Goal: Information Seeking & Learning: Compare options

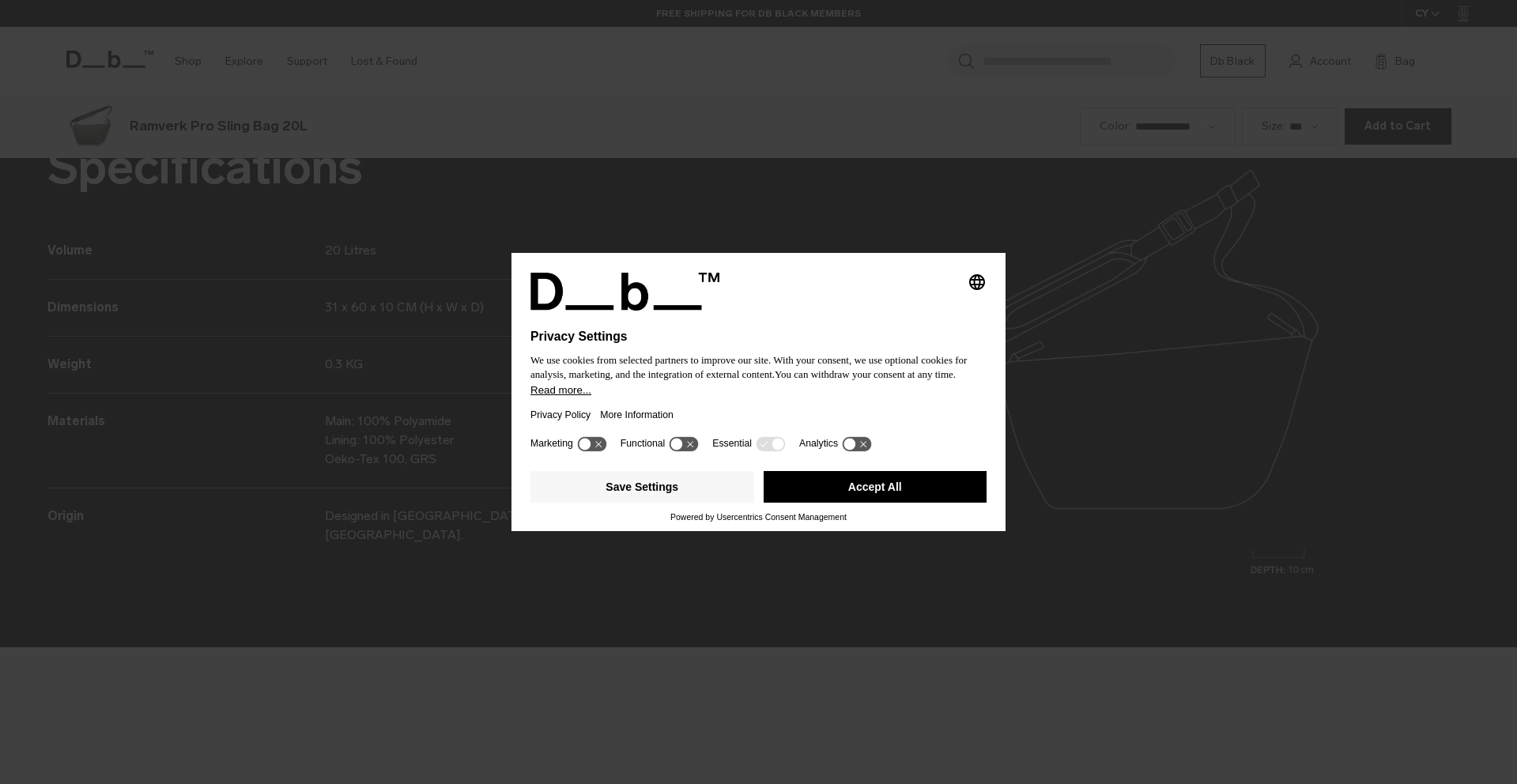
scroll to position [2353, 0]
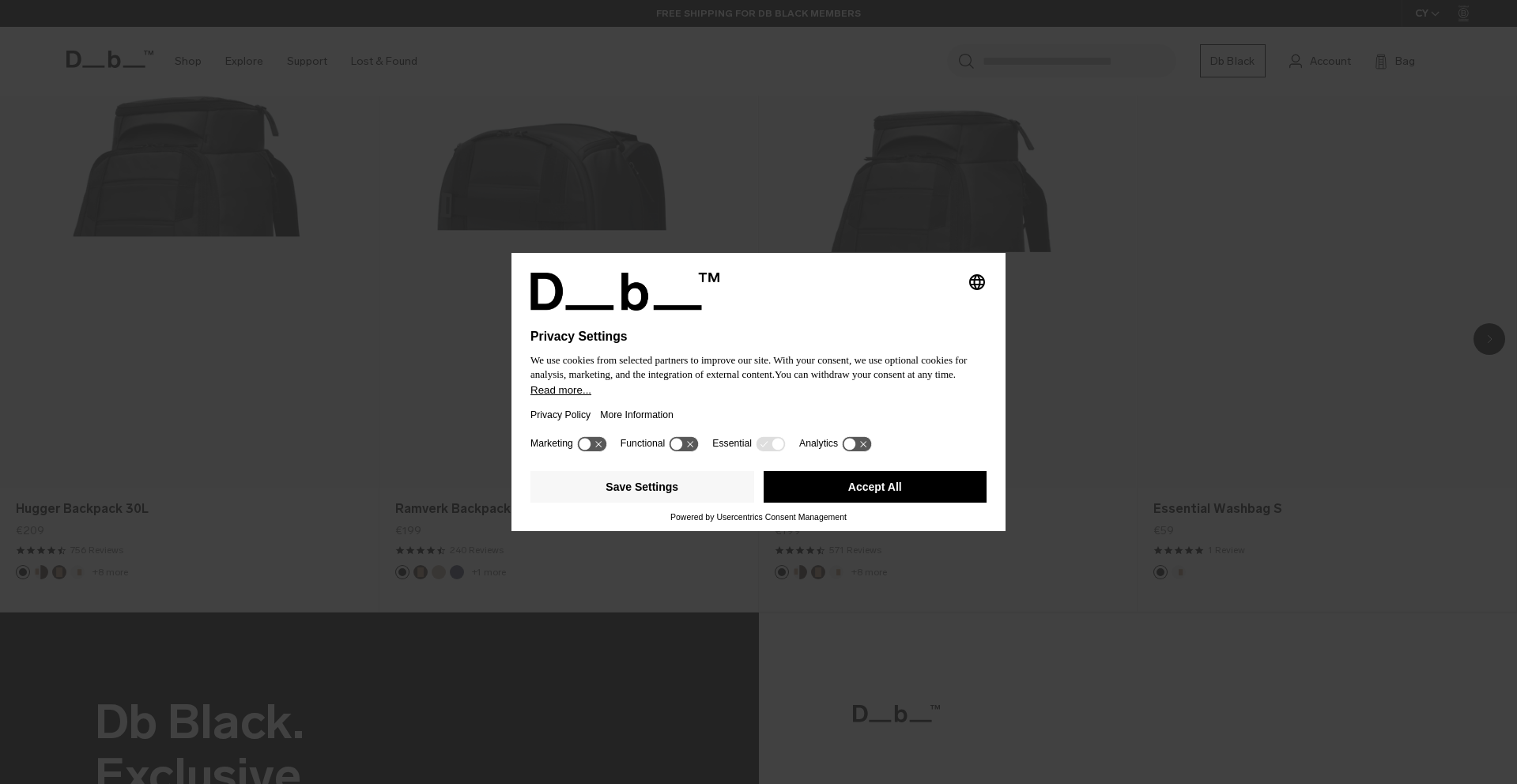
scroll to position [1318, 0]
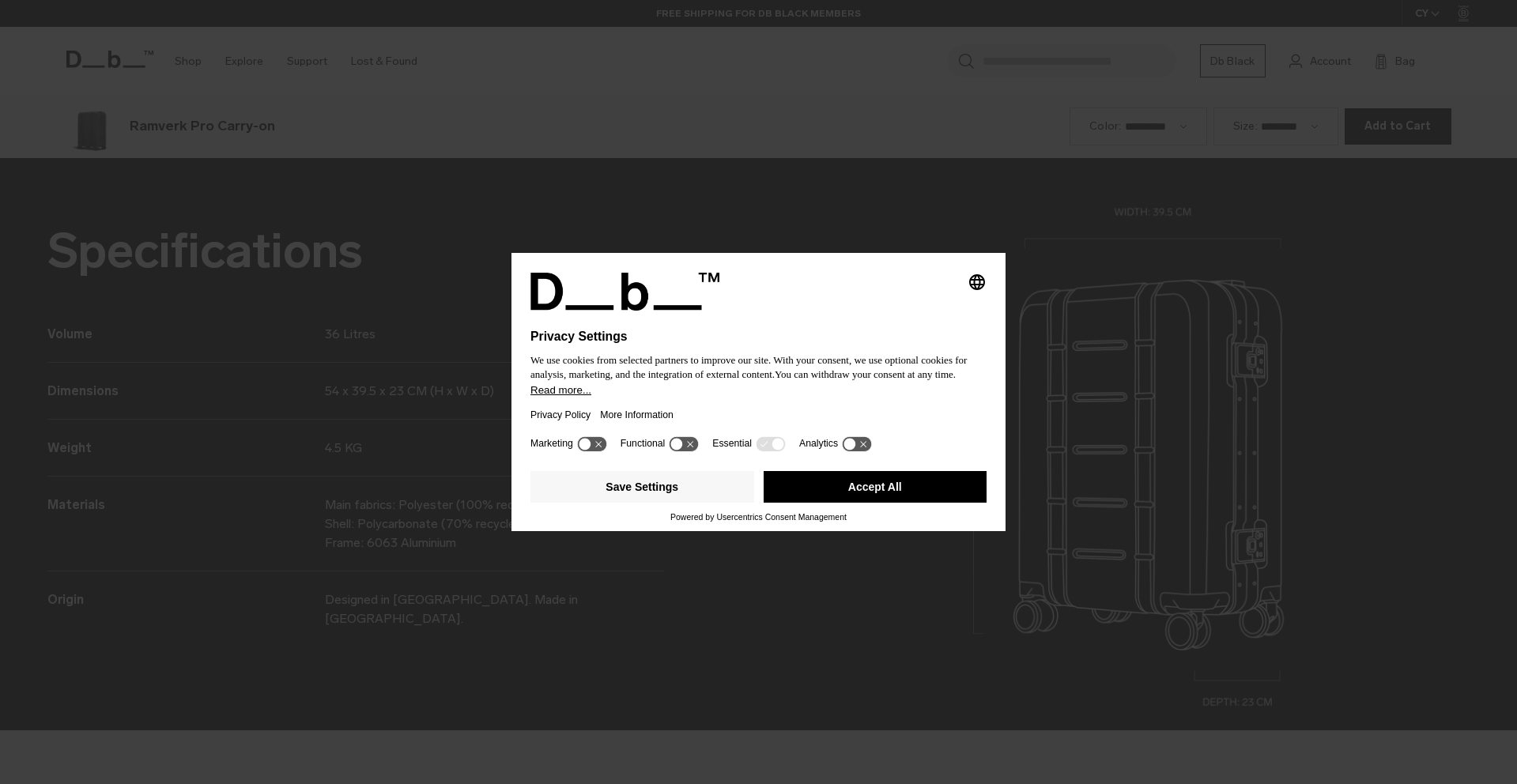
scroll to position [2353, 0]
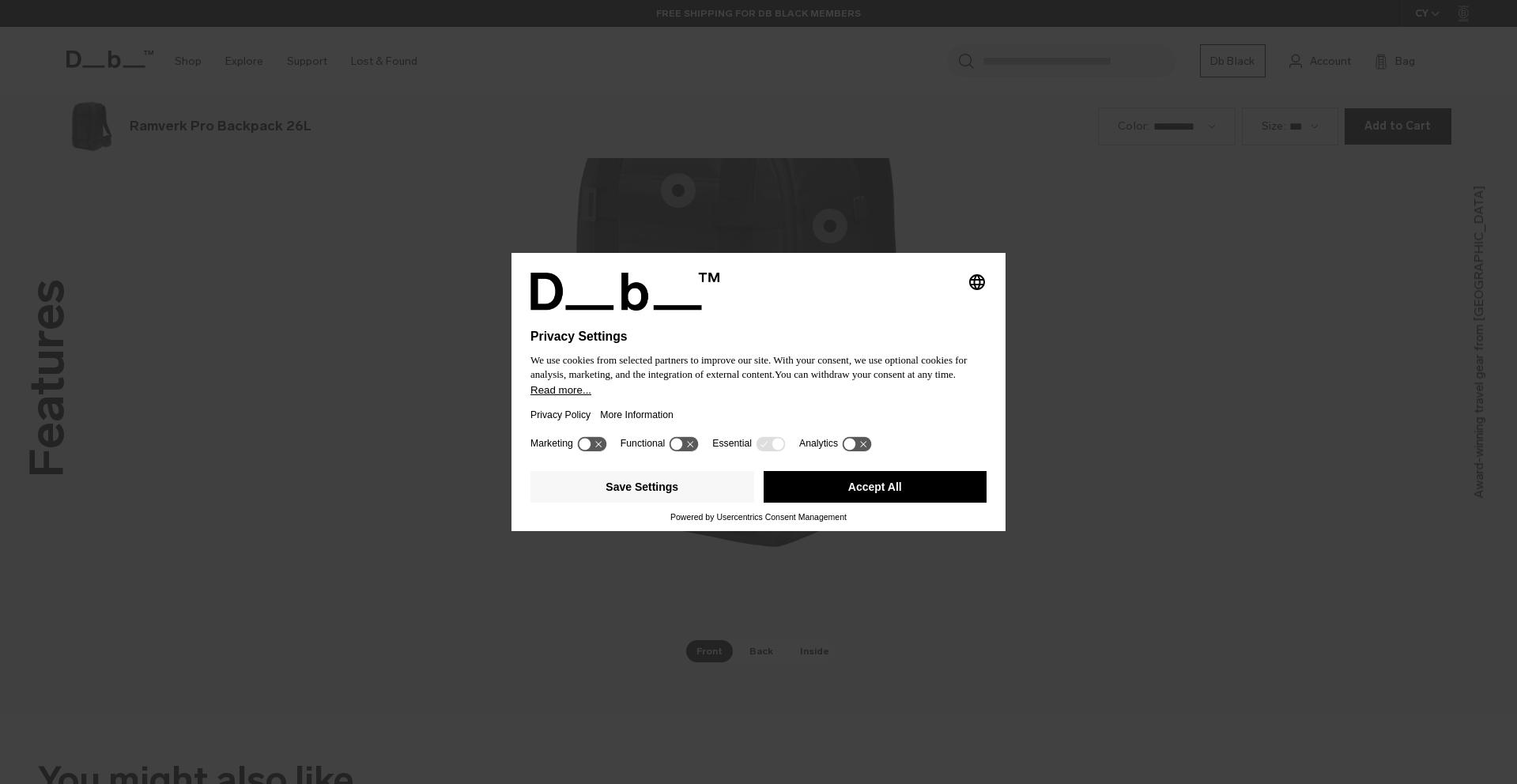
scroll to position [2353, 0]
